Goal: Check status: Check status

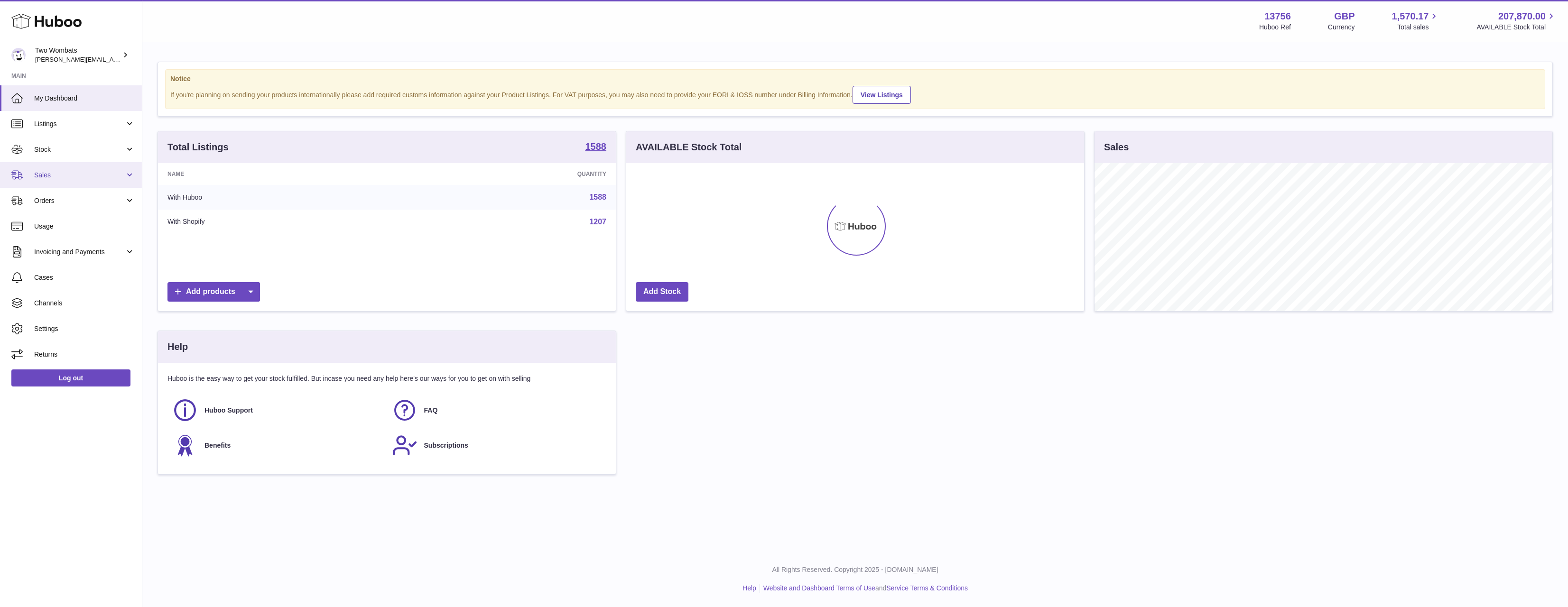
scroll to position [473960, 473925]
click at [54, 171] on span "Sales" at bounding box center [79, 175] width 91 height 9
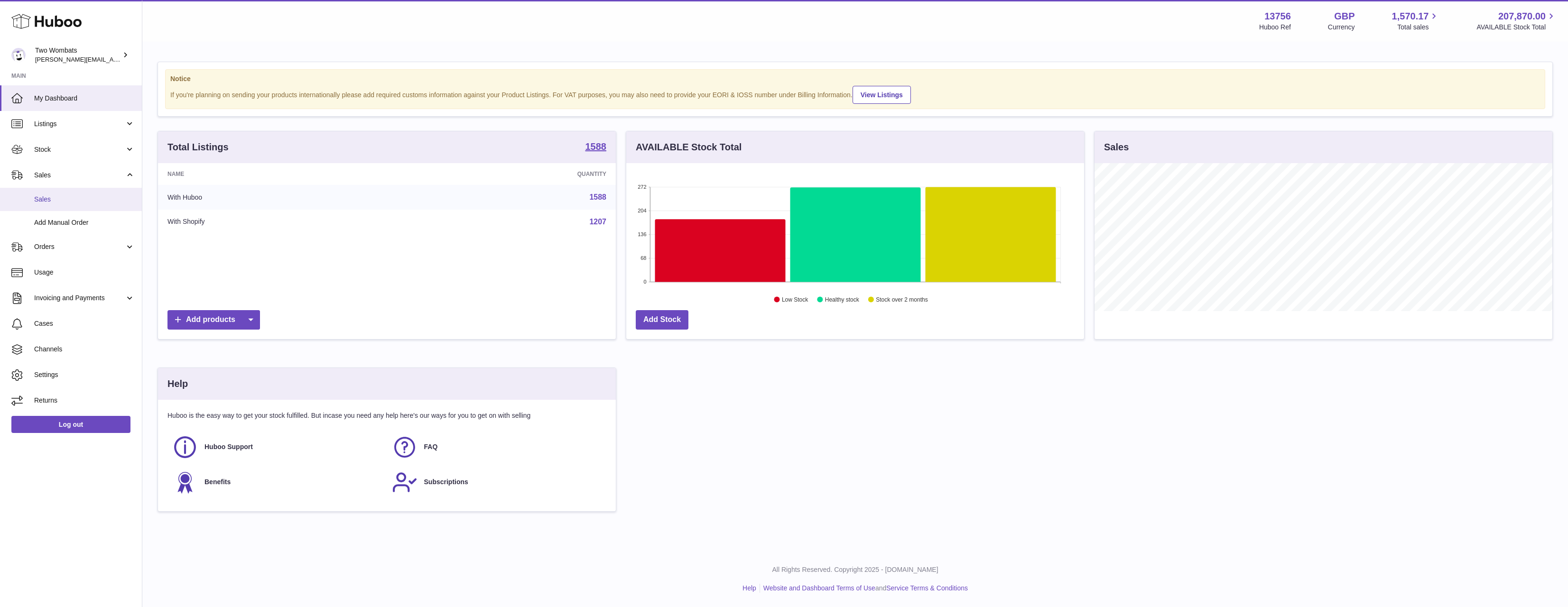
scroll to position [148, 458]
click at [67, 198] on span "Sales" at bounding box center [85, 200] width 101 height 9
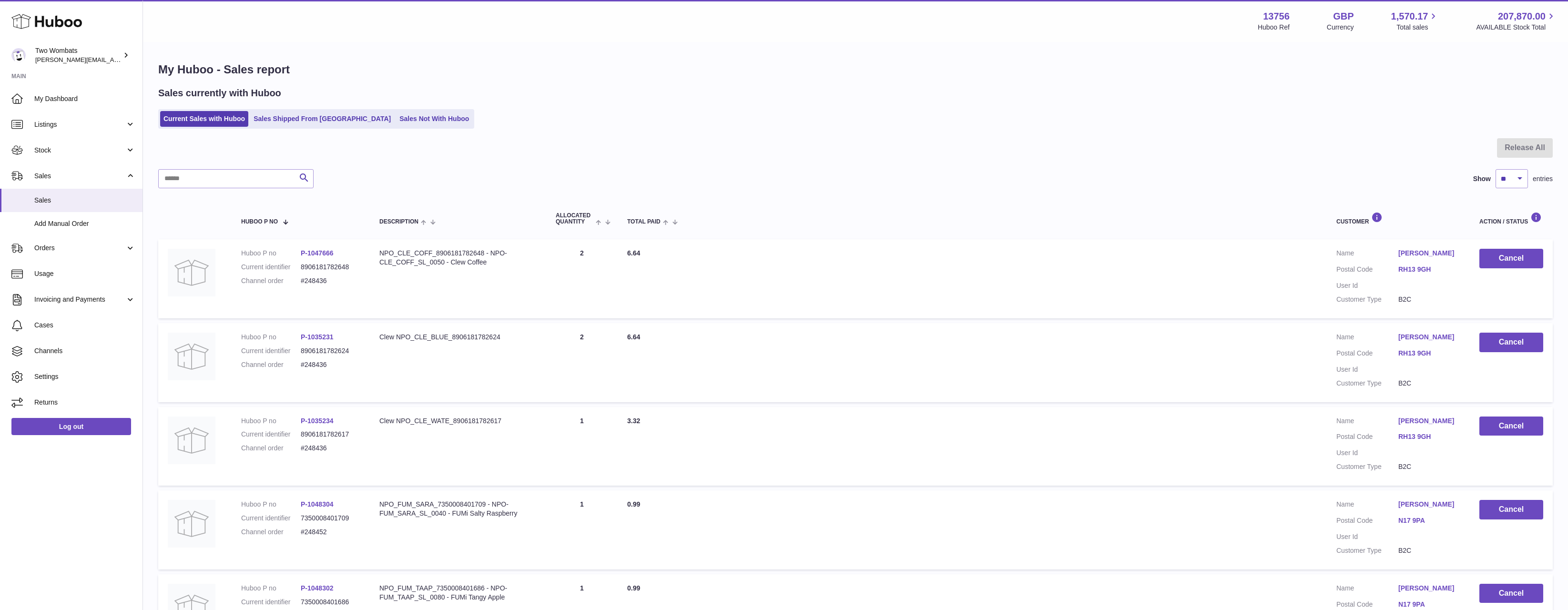
click at [330, 109] on ul "Current Sales with Huboo Sales Shipped From Huboo Sales Not With Huboo" at bounding box center [316, 118] width 316 height 19
click at [306, 120] on link "Sales Shipped From [GEOGRAPHIC_DATA]" at bounding box center [322, 119] width 144 height 16
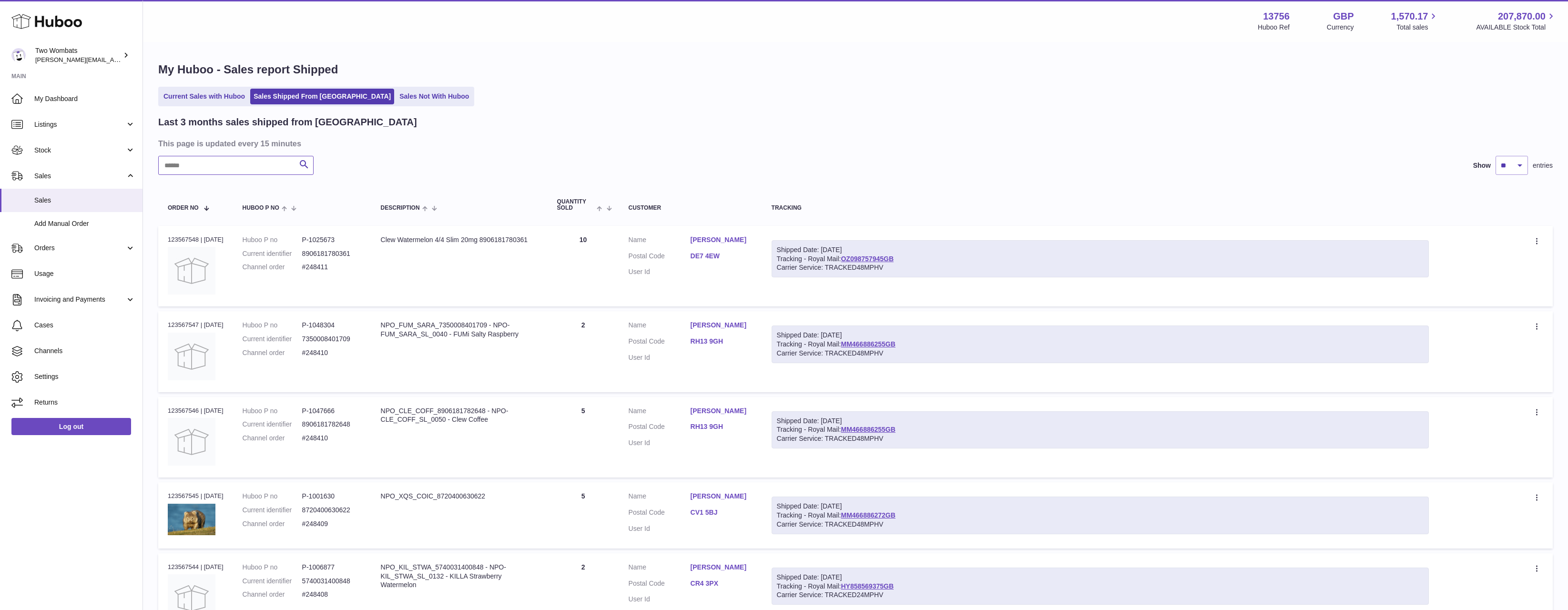
click at [213, 160] on input "text" at bounding box center [236, 165] width 156 height 19
paste input "******"
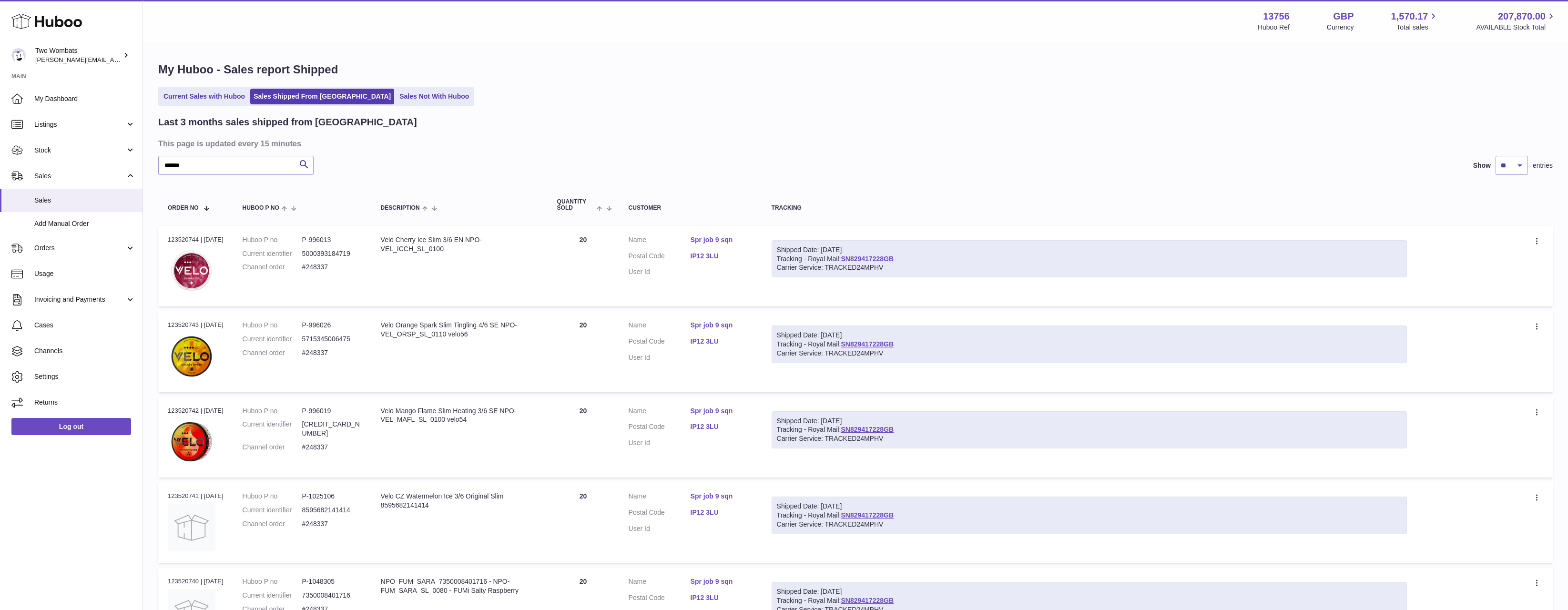
drag, startPoint x: 911, startPoint y: 256, endPoint x: 847, endPoint y: 260, distance: 64.1
click at [847, 260] on div "Shipped Date: 27th Aug 2025 Tracking - Royal Mail: SN829417228GB Carrier Servic…" at bounding box center [1089, 258] width 635 height 38
copy link "SN829417228GB"
click at [925, 265] on div "Carrier Service: TRACKED24MPHV" at bounding box center [1089, 268] width 625 height 9
drag, startPoint x: 923, startPoint y: 256, endPoint x: 848, endPoint y: 260, distance: 75.1
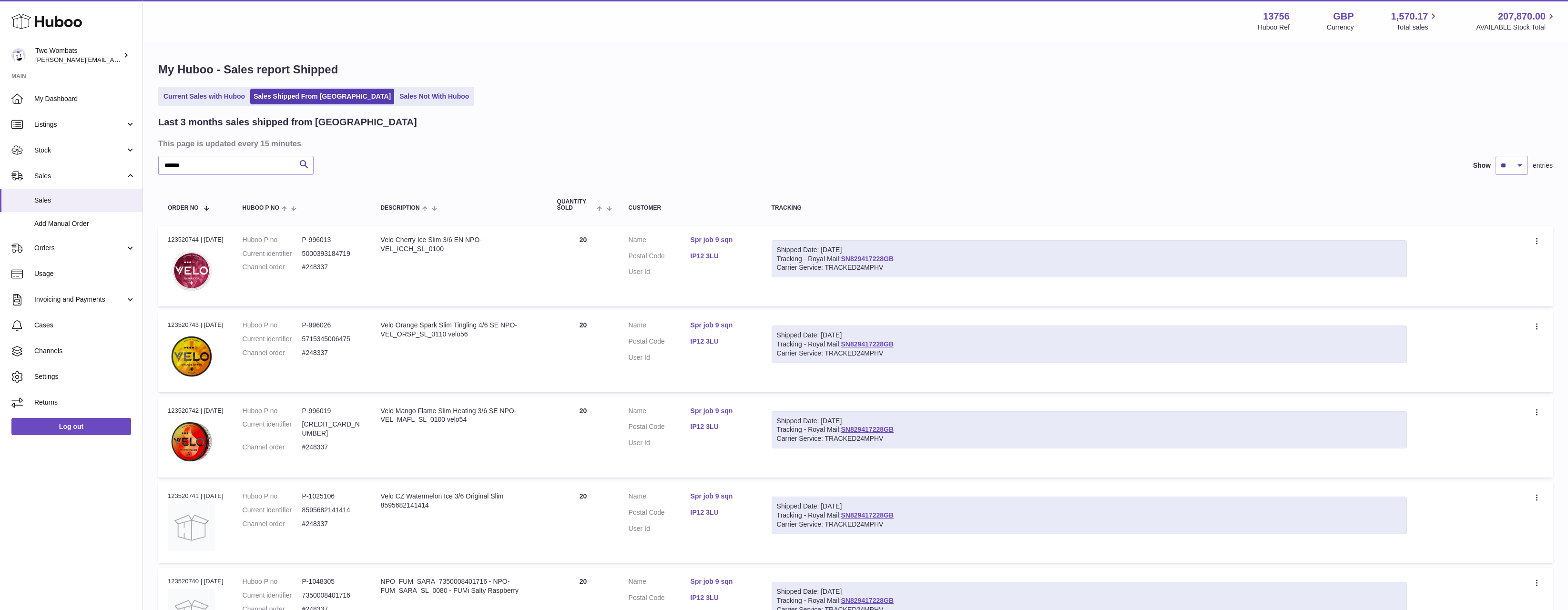
click at [848, 260] on div "Shipped Date: [DATE] Tracking - Royal Mail: SN829417228GB Carrier Service: TRAC…" at bounding box center [1089, 258] width 635 height 38
copy link "SN829417228GB"
click at [241, 171] on input "******" at bounding box center [236, 165] width 156 height 19
paste input "*******"
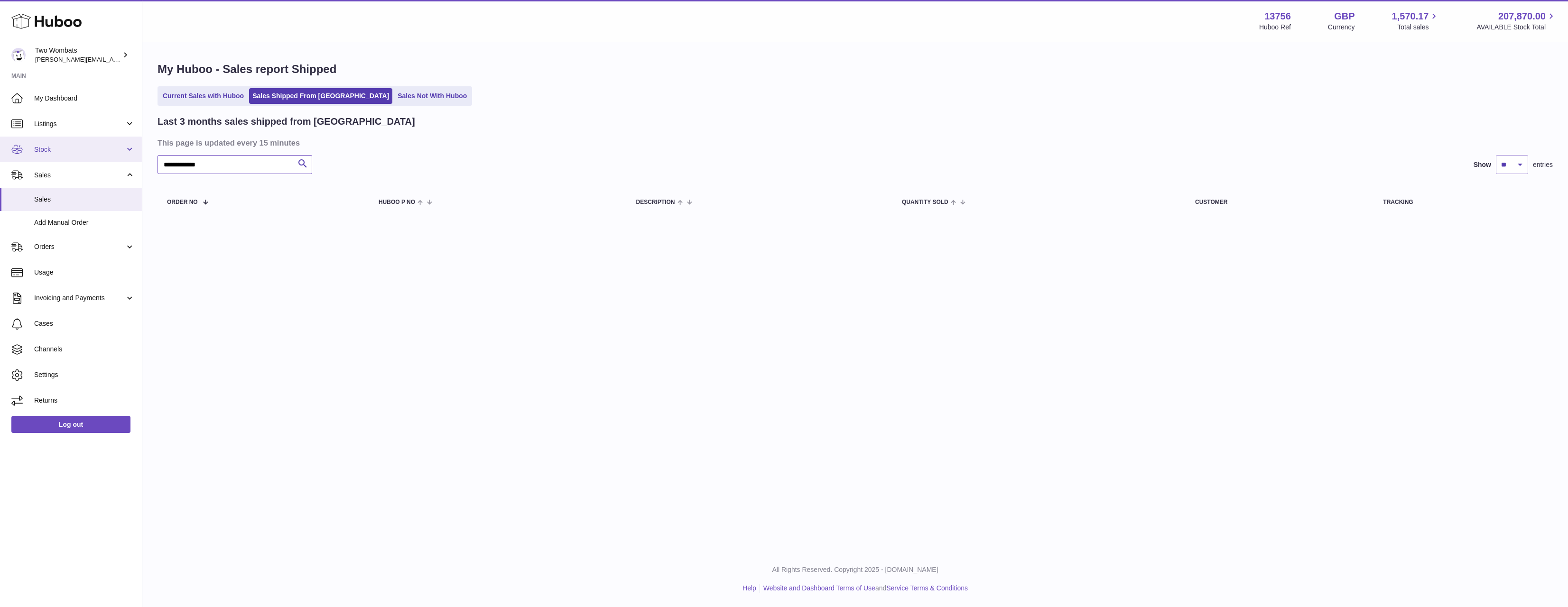
drag, startPoint x: 261, startPoint y: 165, endPoint x: 38, endPoint y: 153, distance: 223.3
click at [38, 153] on div "**********" at bounding box center [784, 304] width 1568 height 607
click at [248, 157] on input "**********" at bounding box center [235, 164] width 155 height 19
paste input "text"
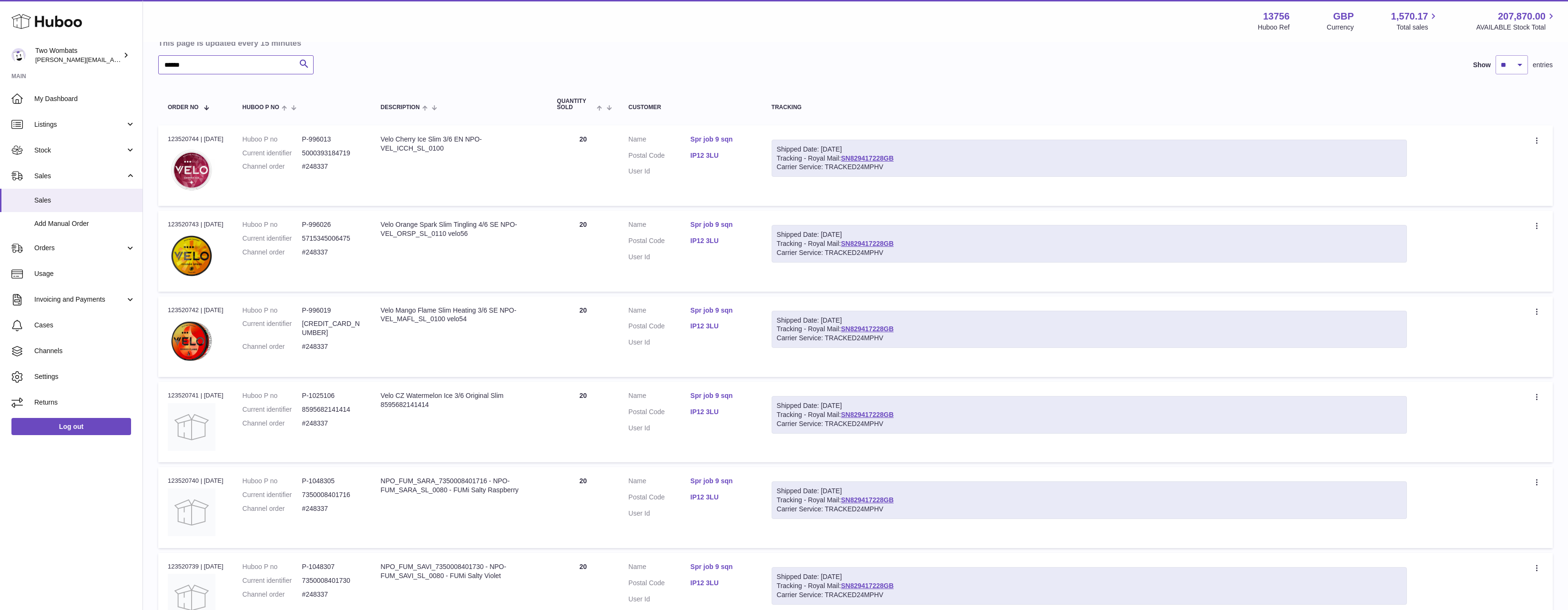
scroll to position [95, 0]
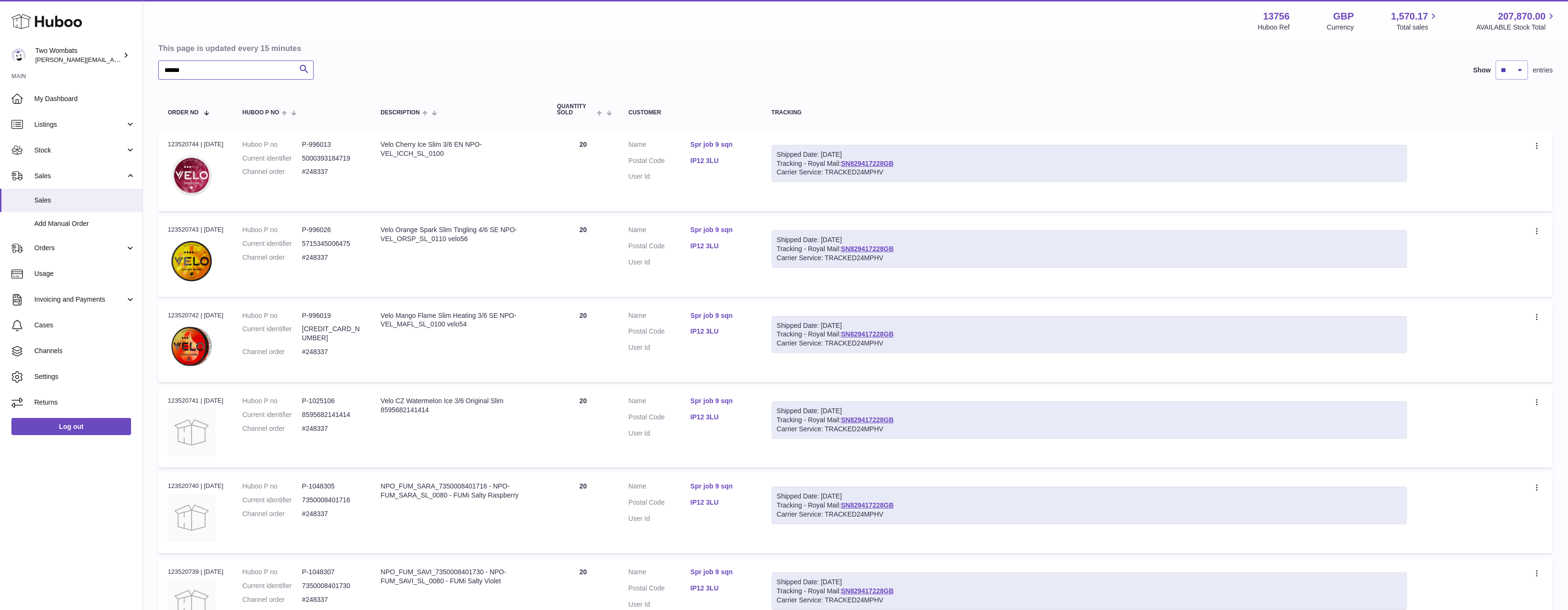
type input "******"
drag, startPoint x: 926, startPoint y: 158, endPoint x: 900, endPoint y: 167, distance: 27.5
click at [925, 159] on div "Shipped Date: [DATE] Tracking - Royal Mail: SN829417228GB Carrier Service: TRAC…" at bounding box center [1089, 163] width 635 height 38
click at [820, 154] on div "Shipped Date: [DATE]" at bounding box center [1089, 155] width 625 height 9
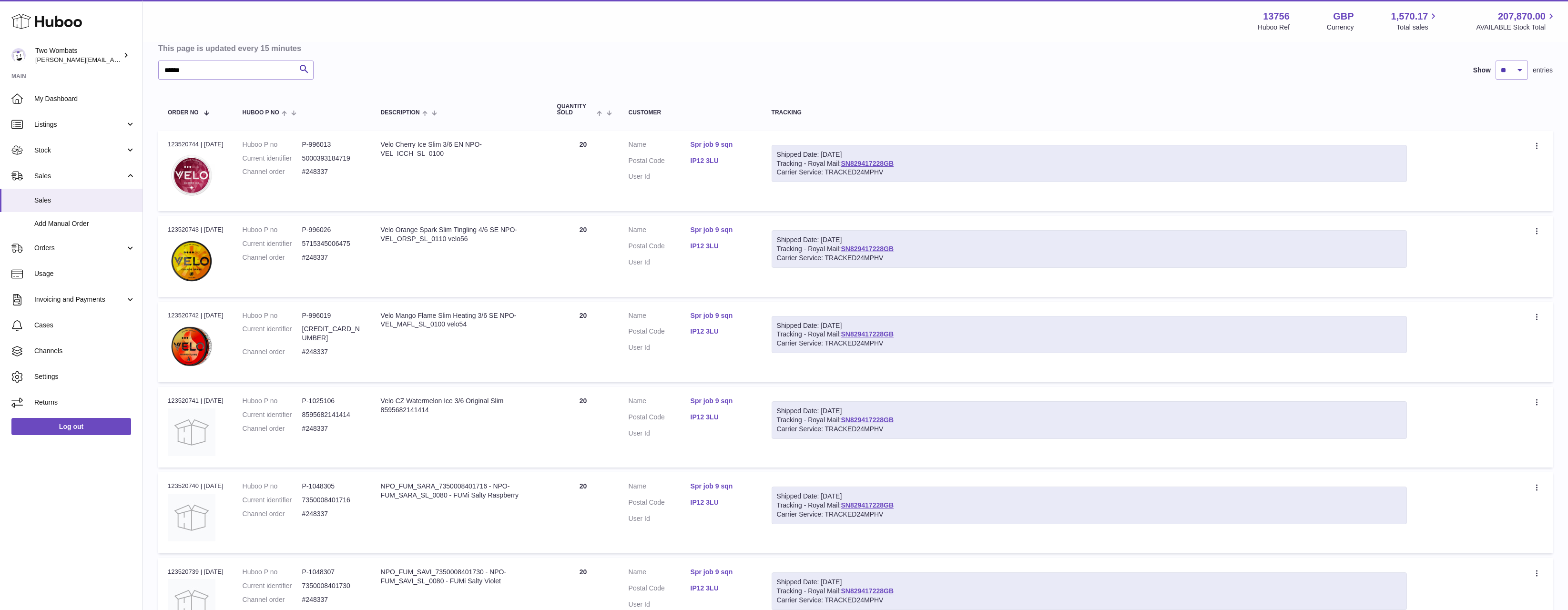
click at [820, 154] on div "Shipped Date: [DATE]" at bounding box center [1089, 155] width 625 height 9
click at [1008, 146] on div "Shipped Date: [DATE] Tracking - Royal Mail: SN829417228GB Carrier Service: TRAC…" at bounding box center [1089, 163] width 635 height 38
drag, startPoint x: 984, startPoint y: 153, endPoint x: 792, endPoint y: 146, distance: 192.1
click at [792, 146] on div "Shipped Date: [DATE] Tracking - Royal Mail: SN829417228GB Carrier Service: TRAC…" at bounding box center [1089, 163] width 635 height 38
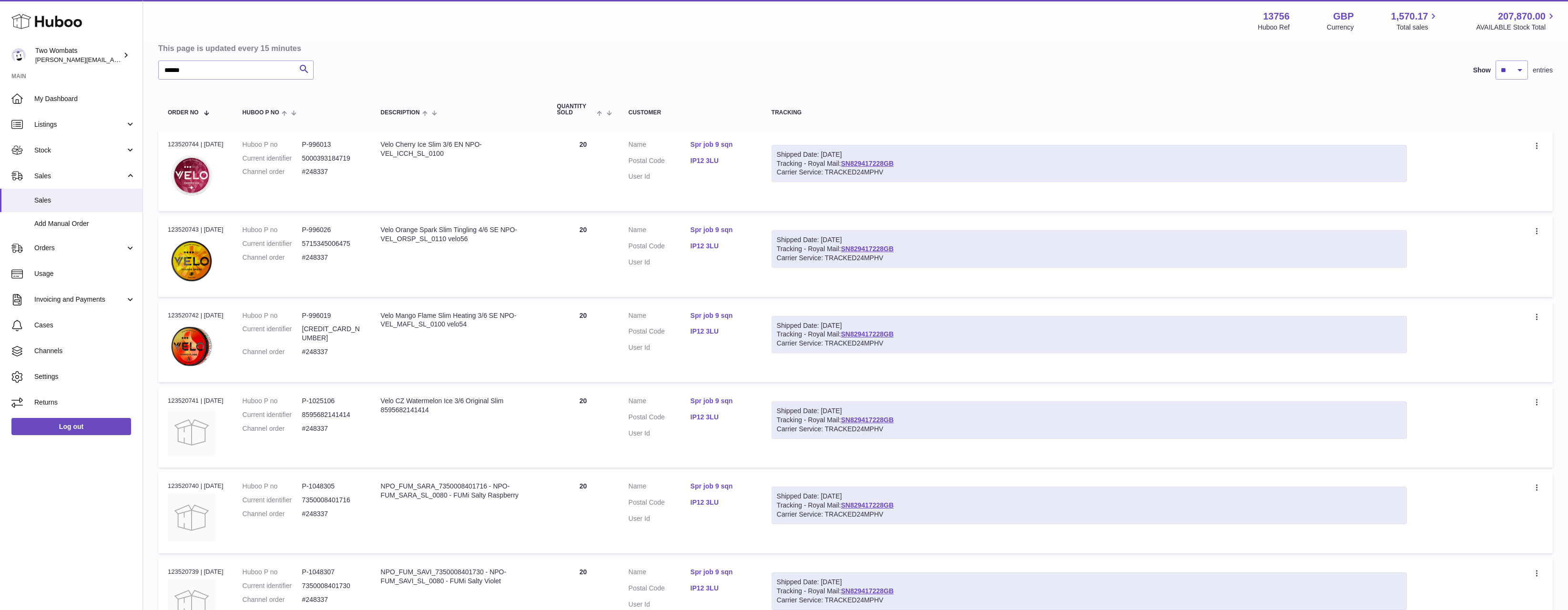
drag, startPoint x: 792, startPoint y: 146, endPoint x: 994, endPoint y: 174, distance: 203.9
click at [994, 174] on div "Shipped Date: [DATE] Tracking - Royal Mail: SN829417228GB Carrier Service: TRAC…" at bounding box center [1089, 163] width 635 height 38
click at [994, 174] on div "Carrier Service: TRACKED24MPHV" at bounding box center [1089, 172] width 625 height 9
drag, startPoint x: 994, startPoint y: 174, endPoint x: 786, endPoint y: 152, distance: 209.2
click at [786, 152] on div "Shipped Date: [DATE] Tracking - Royal Mail: SN829417228GB Carrier Service: TRAC…" at bounding box center [1089, 163] width 635 height 38
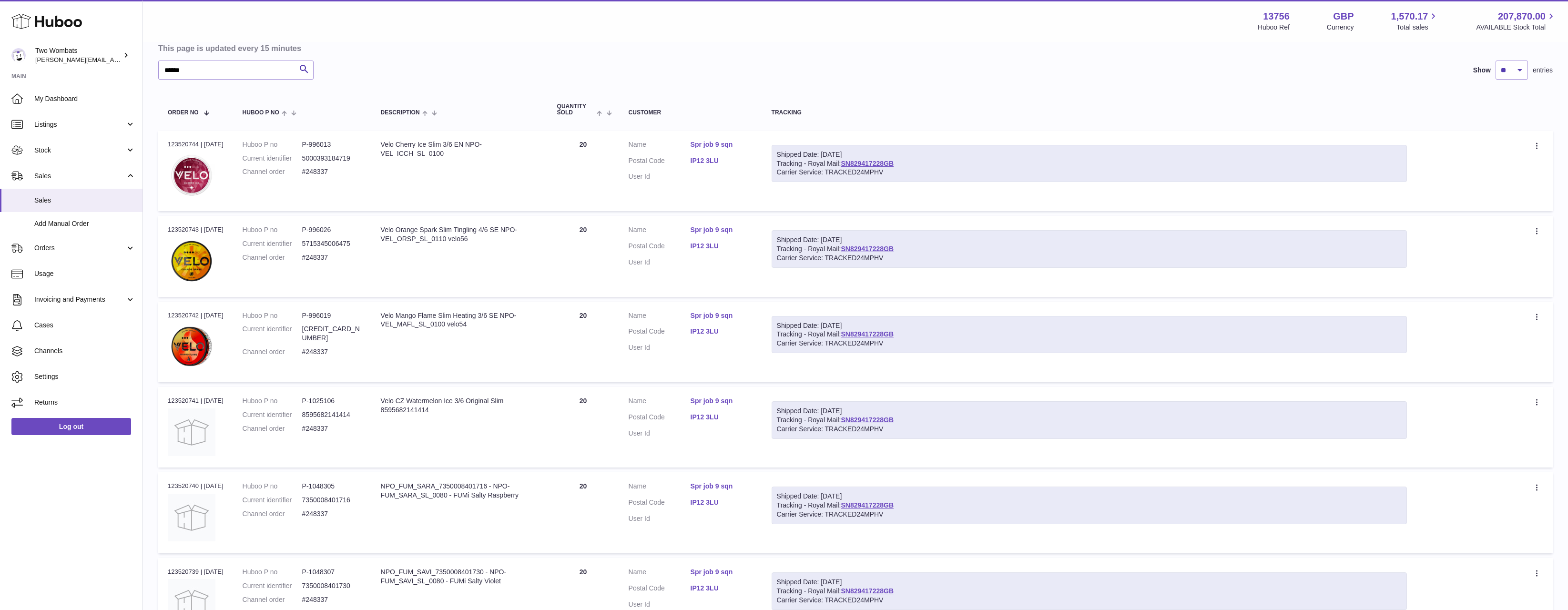
click at [786, 152] on div "Shipped Date: [DATE]" at bounding box center [1089, 155] width 625 height 9
drag, startPoint x: 947, startPoint y: 166, endPoint x: 848, endPoint y: 159, distance: 99.2
click at [848, 159] on div "Shipped Date: [DATE] Tracking - Royal Mail: SN829417228GB Carrier Service: TRAC…" at bounding box center [1089, 163] width 635 height 38
copy link "SN829417228GB"
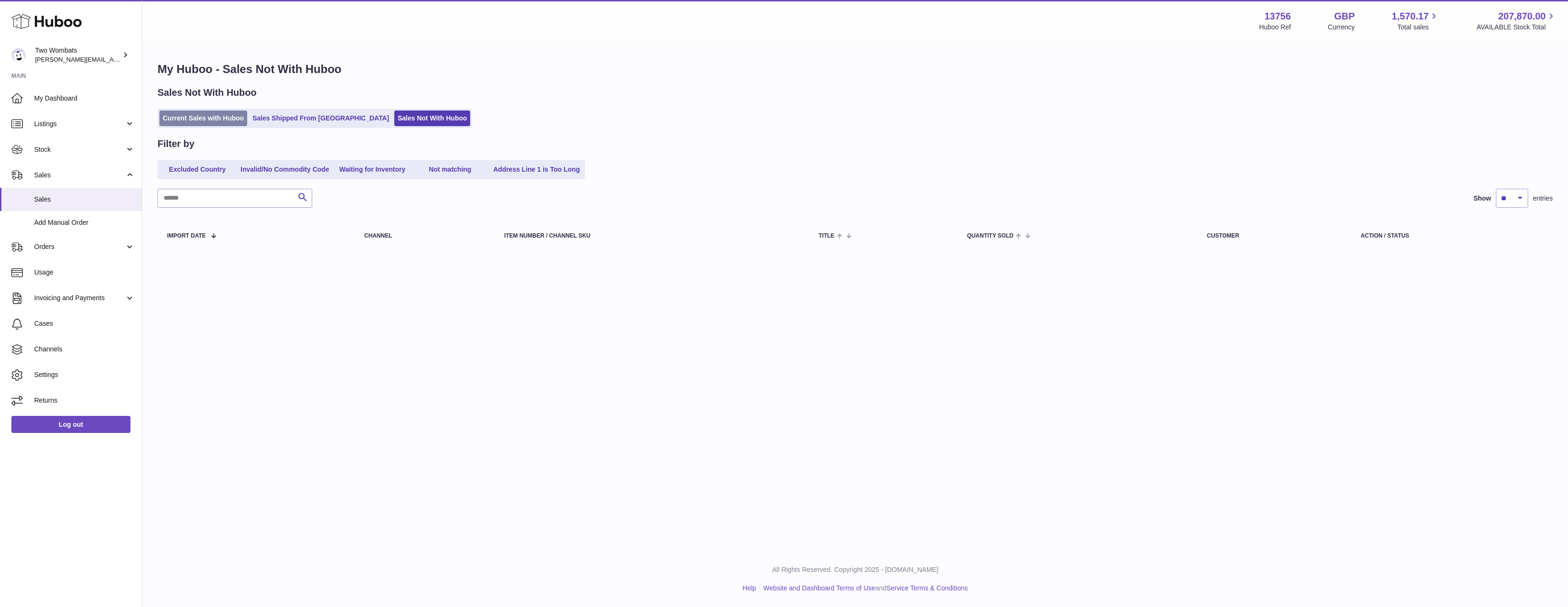
click at [233, 124] on link "Current Sales with Huboo" at bounding box center [203, 118] width 88 height 16
click at [264, 118] on link "Sales Shipped From [GEOGRAPHIC_DATA]" at bounding box center [320, 118] width 144 height 16
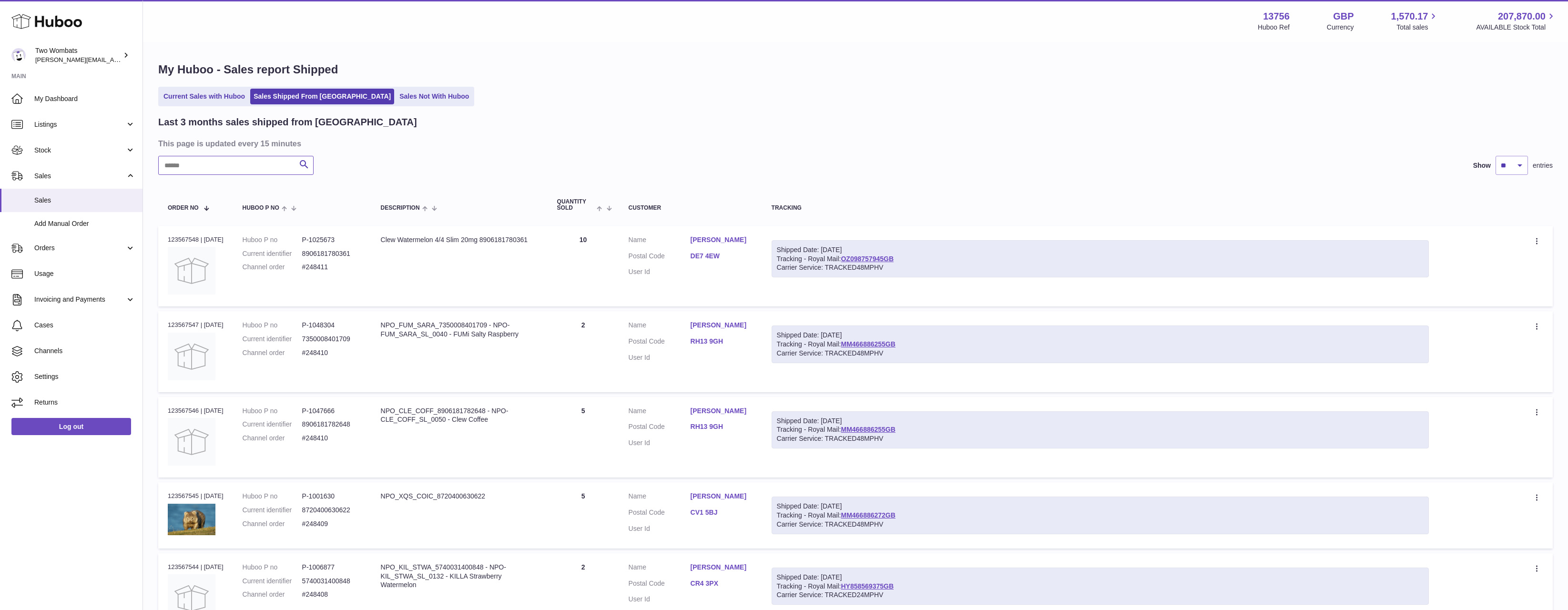
click at [255, 166] on input "text" at bounding box center [236, 165] width 156 height 19
paste input "******"
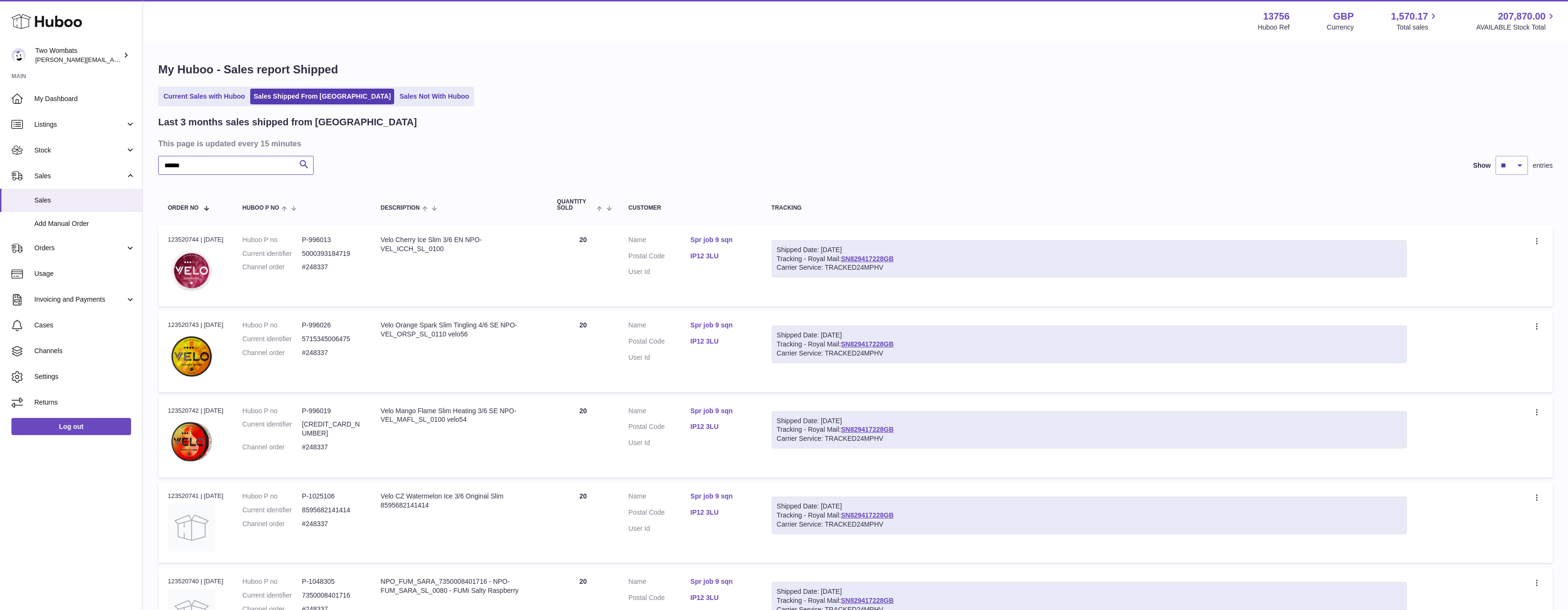
type input "******"
drag, startPoint x: 929, startPoint y: 258, endPoint x: 849, endPoint y: 258, distance: 80.0
click at [849, 258] on div "Shipped Date: [DATE] Tracking - Royal Mail: SN829417228GB Carrier Service: TRAC…" at bounding box center [1089, 258] width 635 height 38
copy link "SN829417228GB"
drag, startPoint x: 245, startPoint y: 151, endPoint x: 239, endPoint y: 155, distance: 7.2
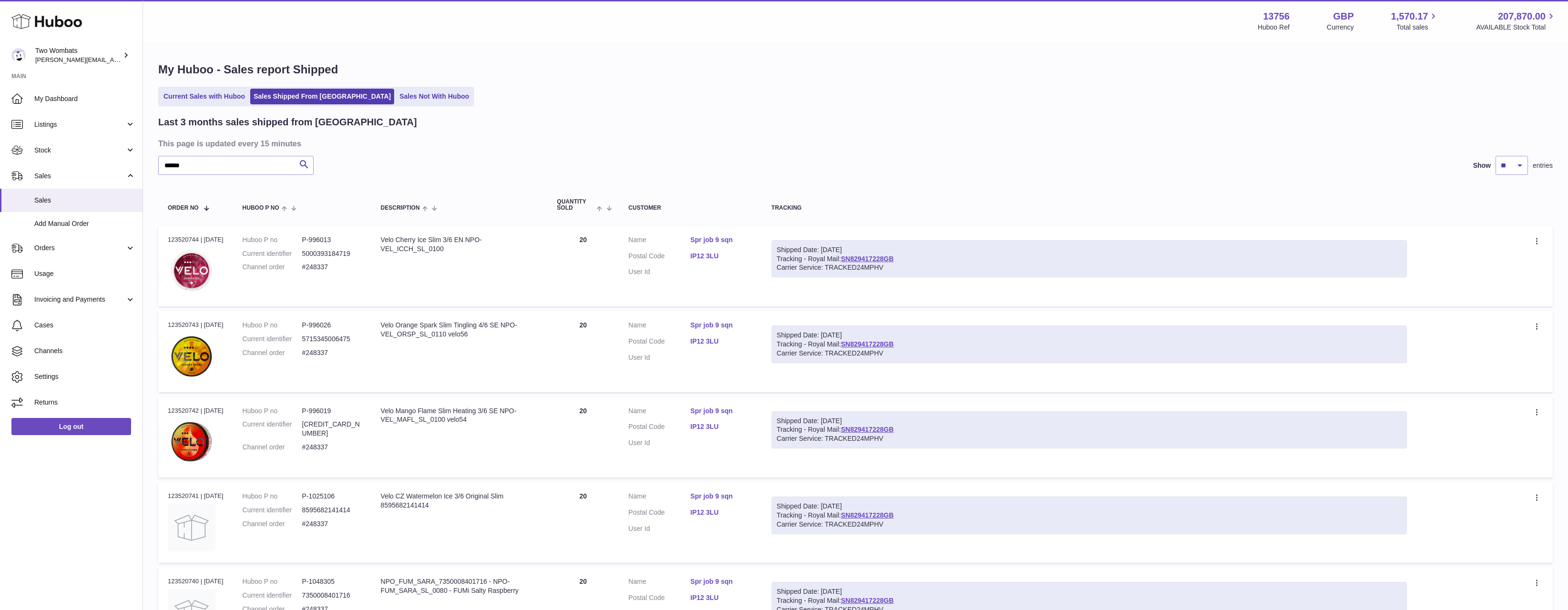
click at [243, 152] on div "Last 3 months sales shipped from [GEOGRAPHIC_DATA] This page is updated every 1…" at bounding box center [855, 555] width 1395 height 879
drag, startPoint x: 232, startPoint y: 161, endPoint x: 11, endPoint y: 186, distance: 222.4
click at [7, 189] on div "Huboo Two Wombats [PERSON_NAME][EMAIL_ADDRESS][DOMAIN_NAME] Main My Dashboard L…" at bounding box center [784, 535] width 1568 height 1070
paste input "******"
type input "******"
